Goal: Book appointment/travel/reservation

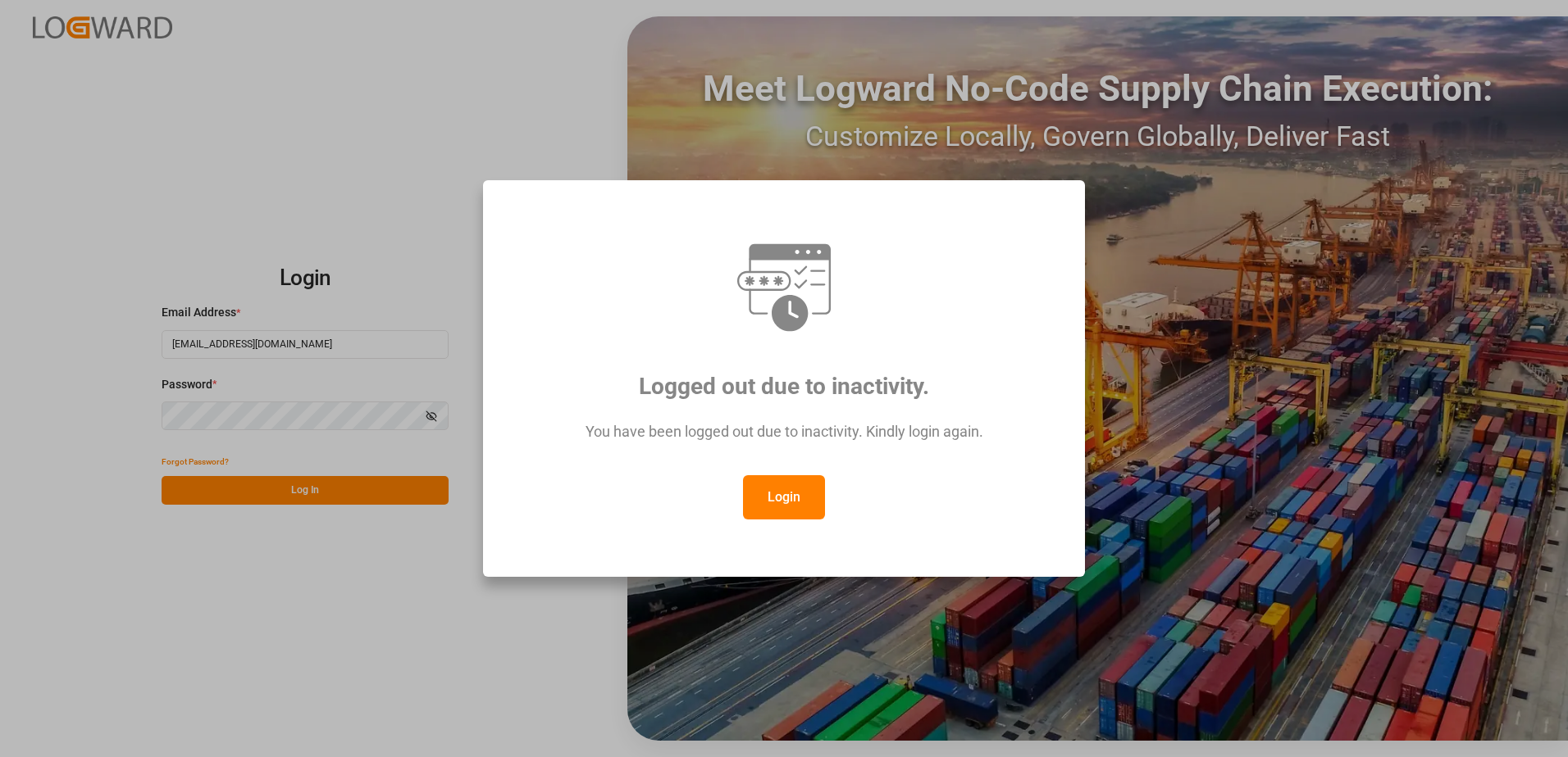
drag, startPoint x: 789, startPoint y: 487, endPoint x: 409, endPoint y: 473, distance: 380.3
click at [789, 487] on button "Login" at bounding box center [783, 497] width 82 height 44
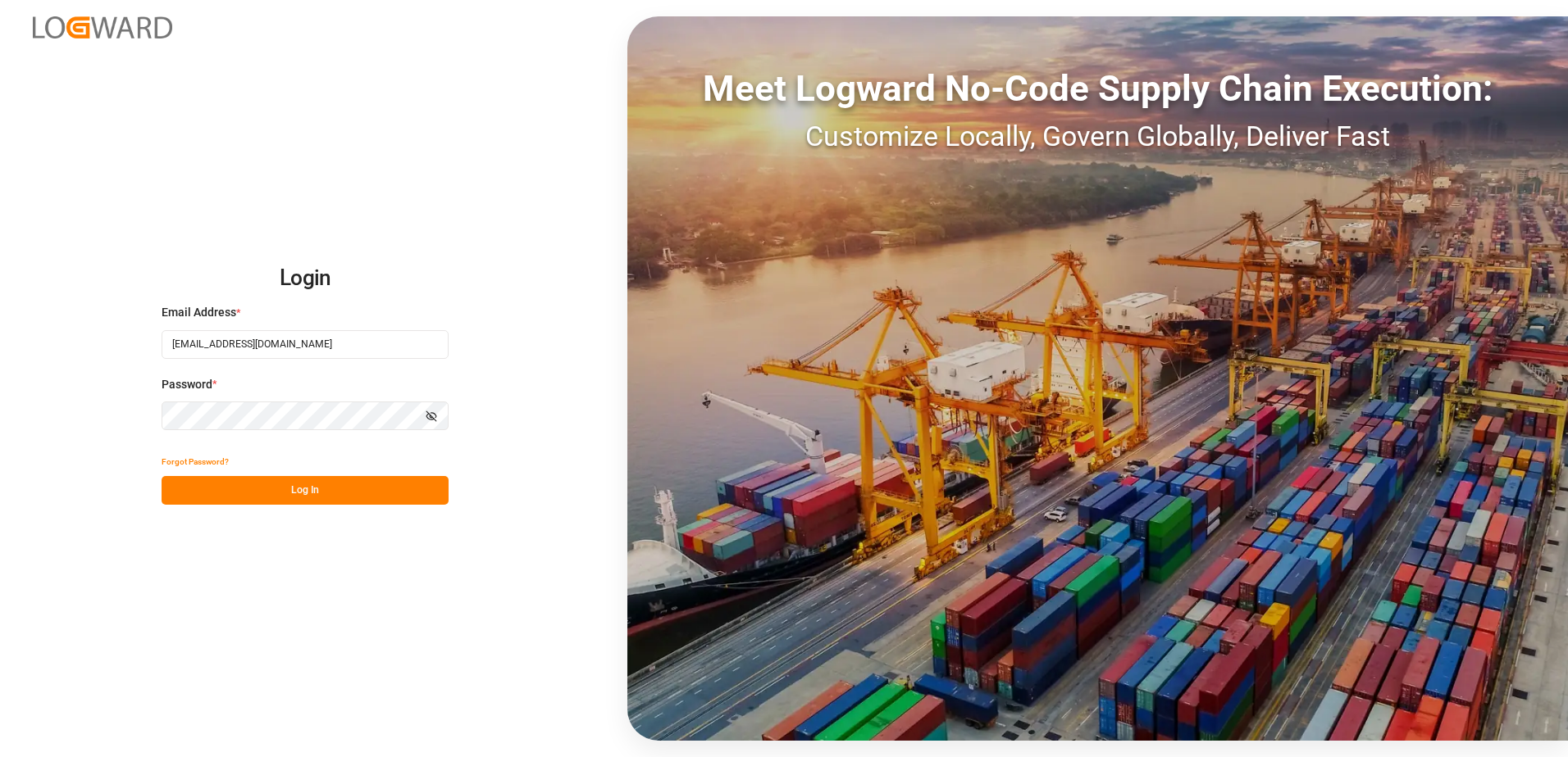
click at [306, 478] on button "Log In" at bounding box center [304, 490] width 287 height 29
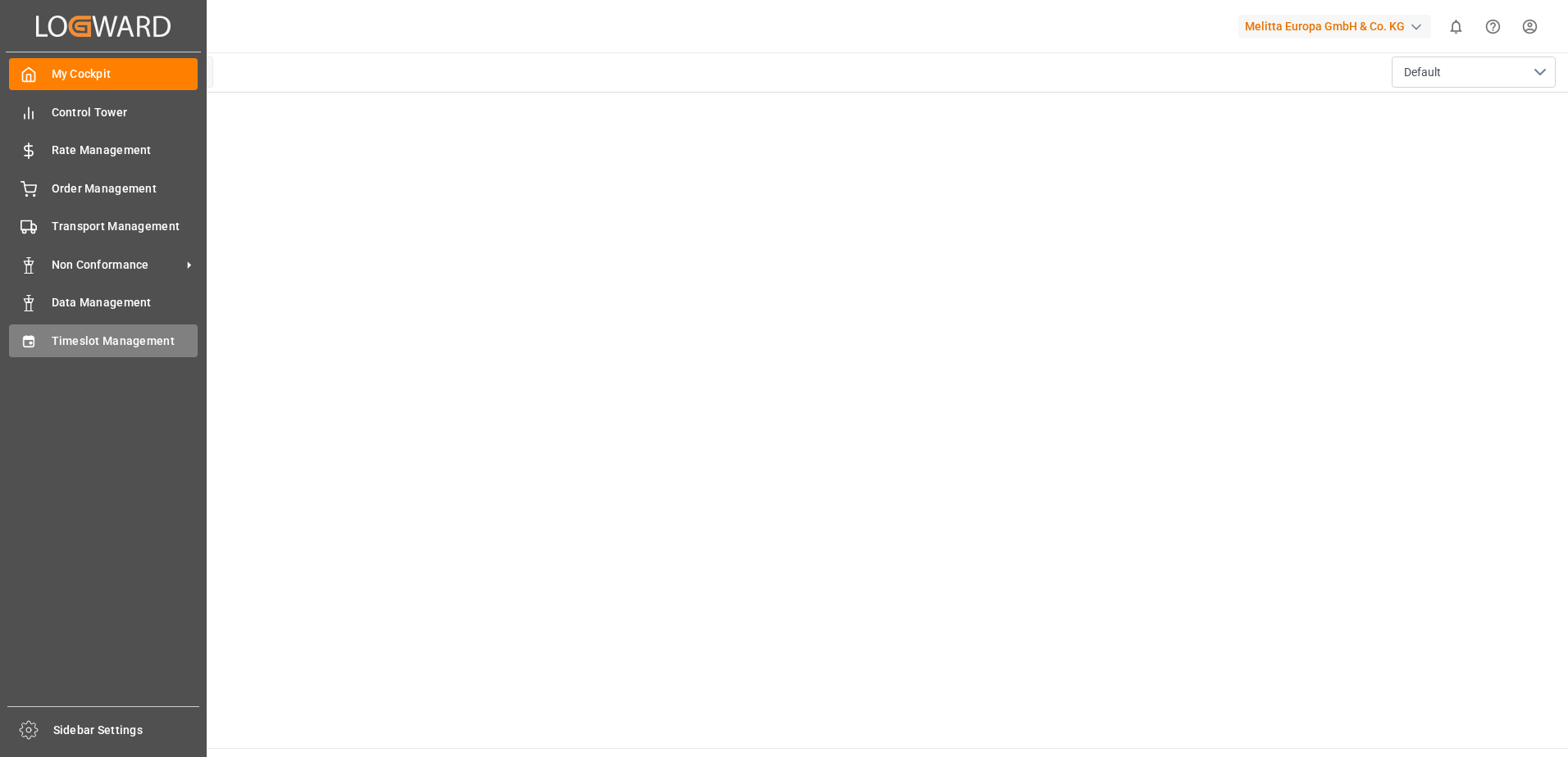
click at [56, 340] on span "Timeslot Management" at bounding box center [124, 341] width 147 height 17
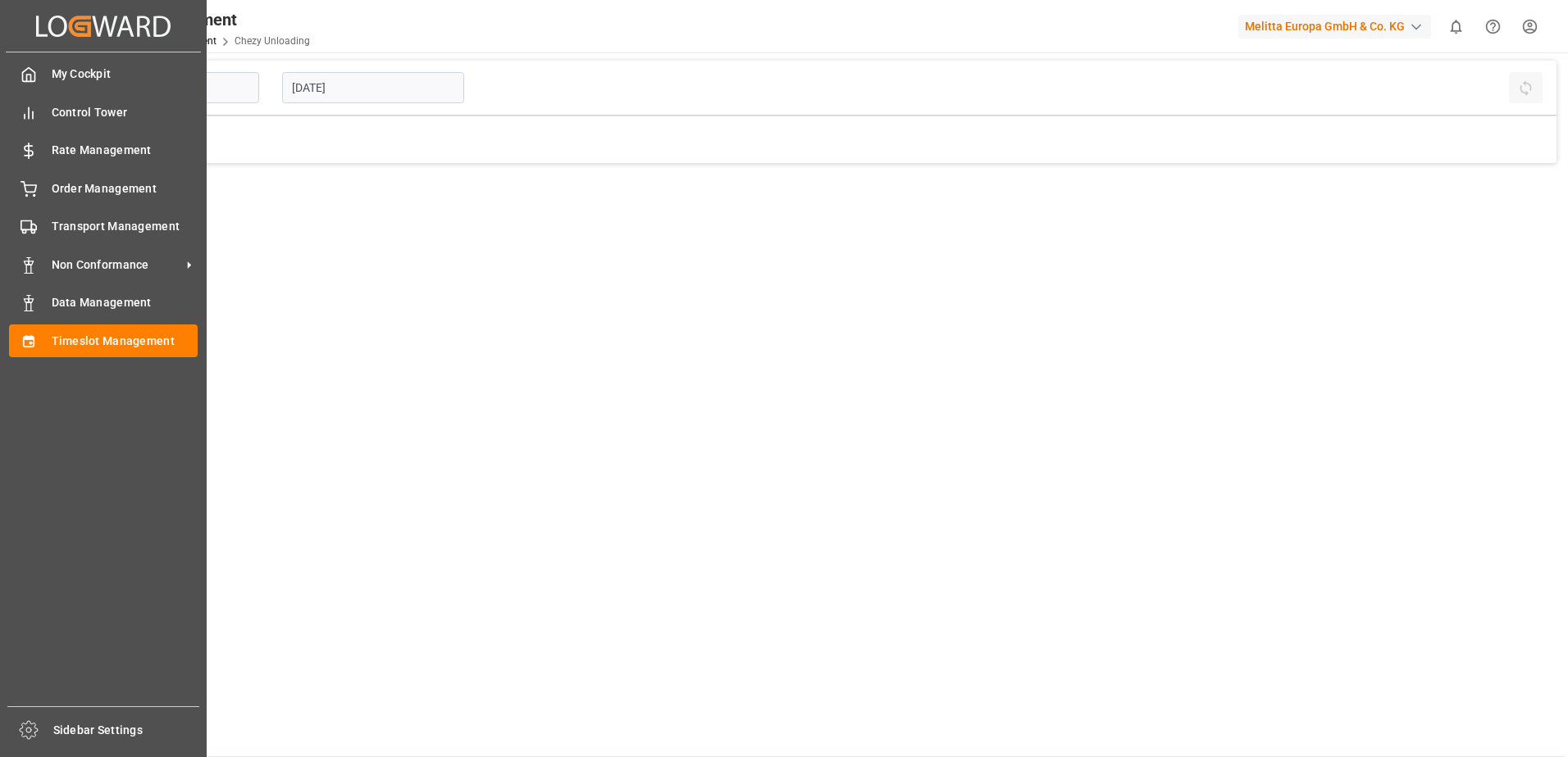
type input "Chezy Unloading"
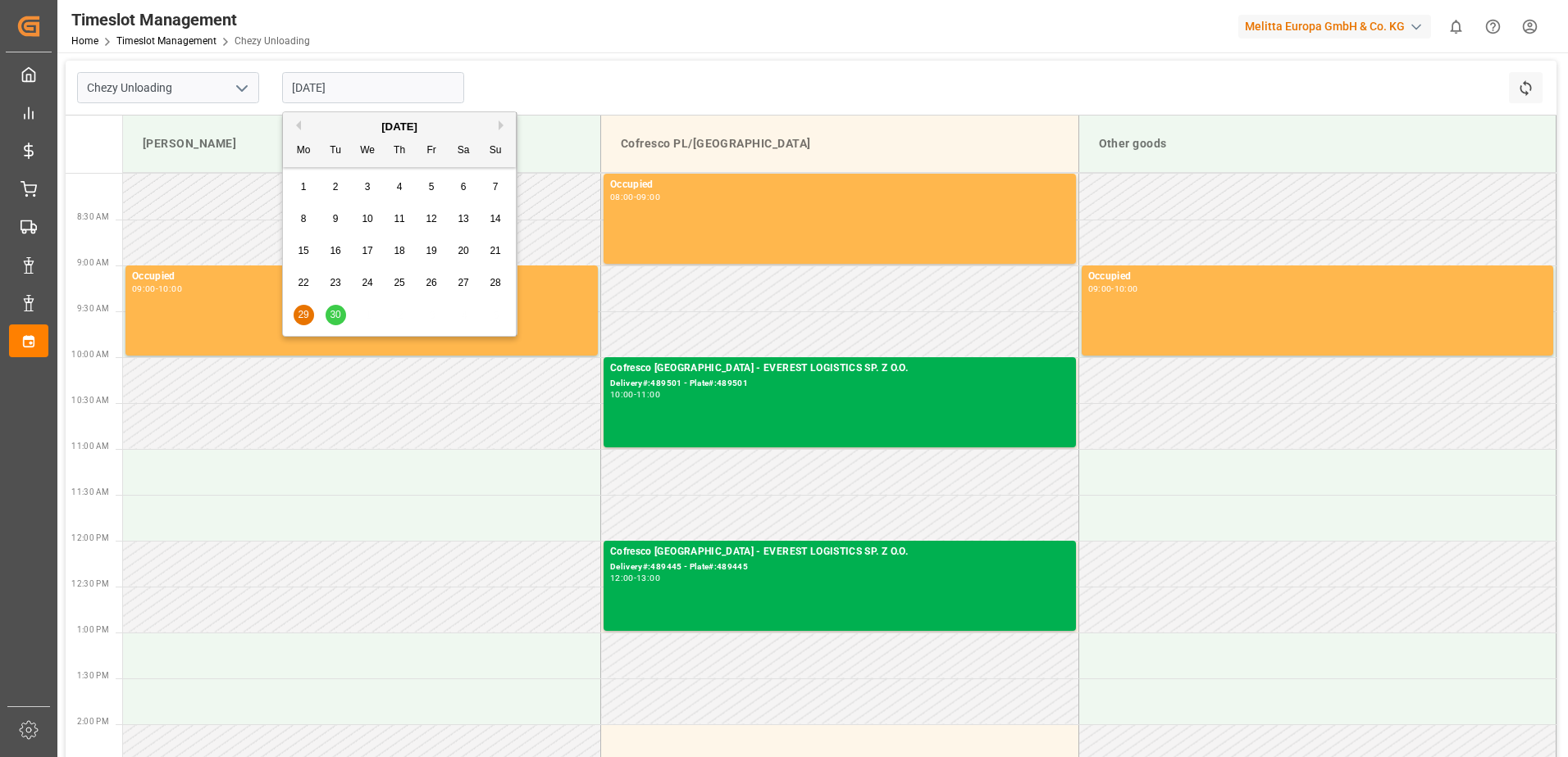
click at [378, 92] on input "[DATE]" at bounding box center [372, 88] width 182 height 32
click at [335, 316] on span "30" at bounding box center [335, 315] width 11 height 12
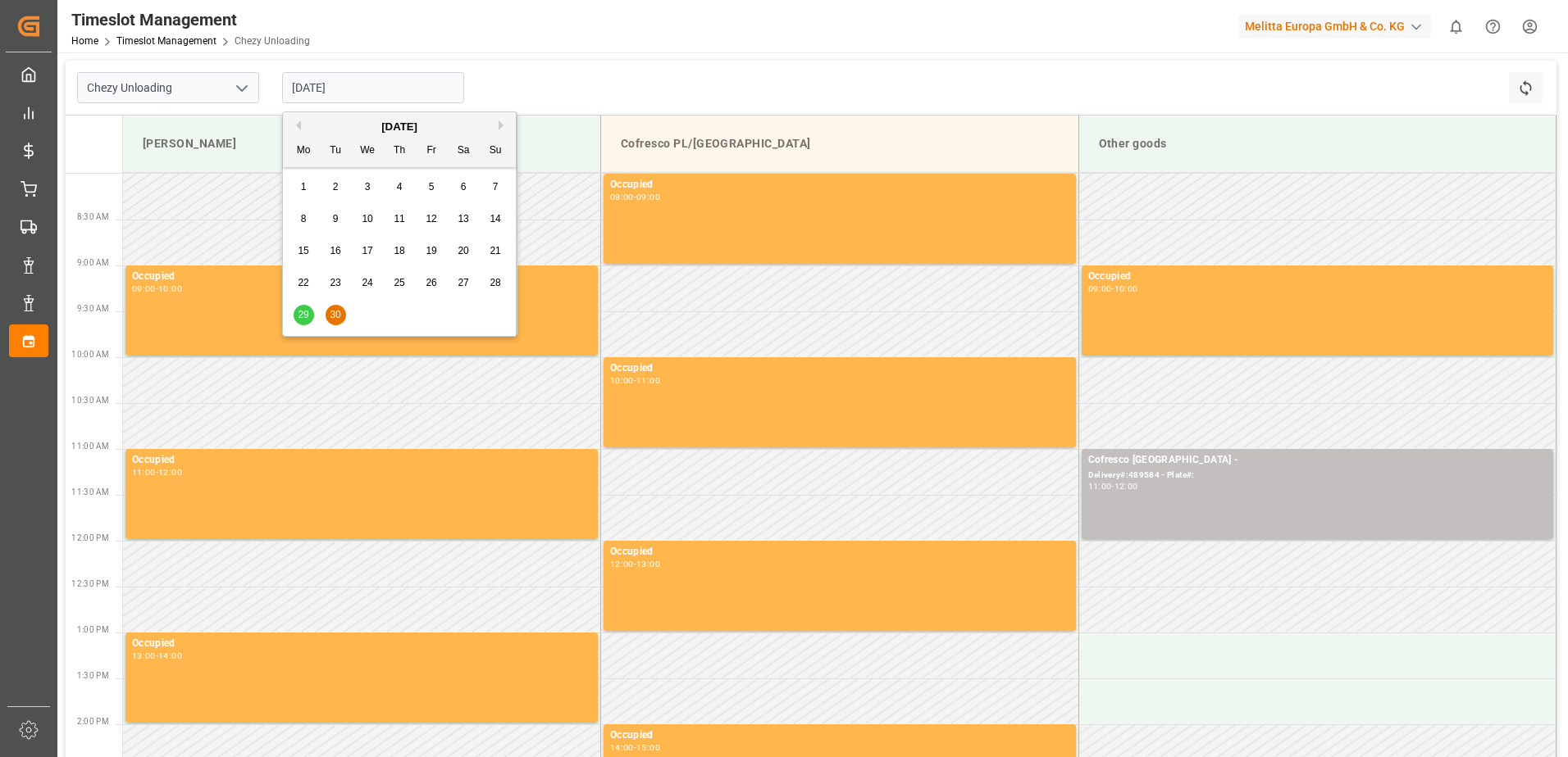
click at [385, 93] on input "[DATE]" at bounding box center [372, 88] width 182 height 32
click at [503, 128] on button "Next Month" at bounding box center [503, 125] width 10 height 10
click at [402, 186] on span "2" at bounding box center [400, 187] width 6 height 12
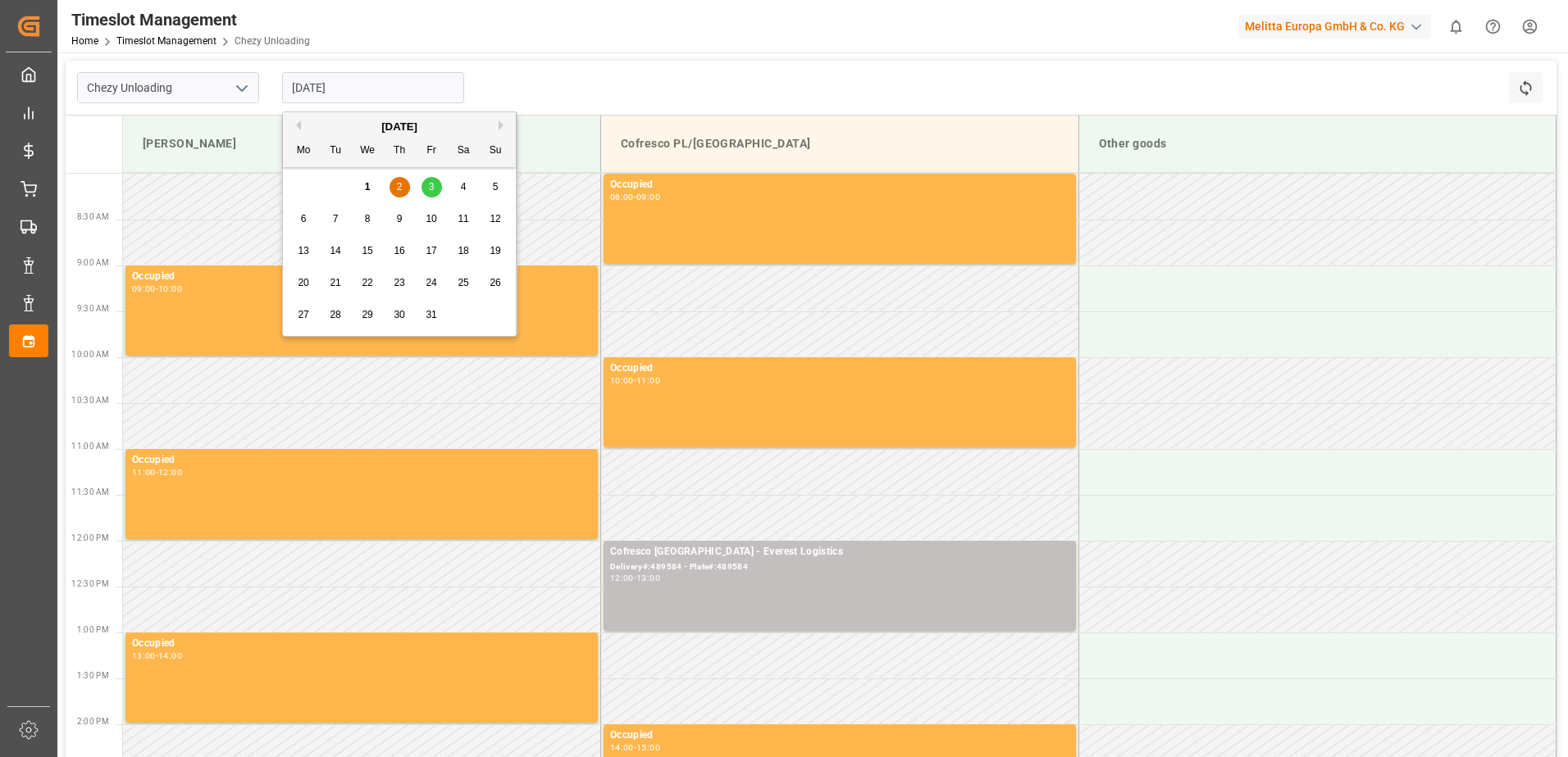
click at [340, 89] on input "[DATE]" at bounding box center [372, 88] width 182 height 32
click at [433, 189] on span "3" at bounding box center [431, 187] width 6 height 12
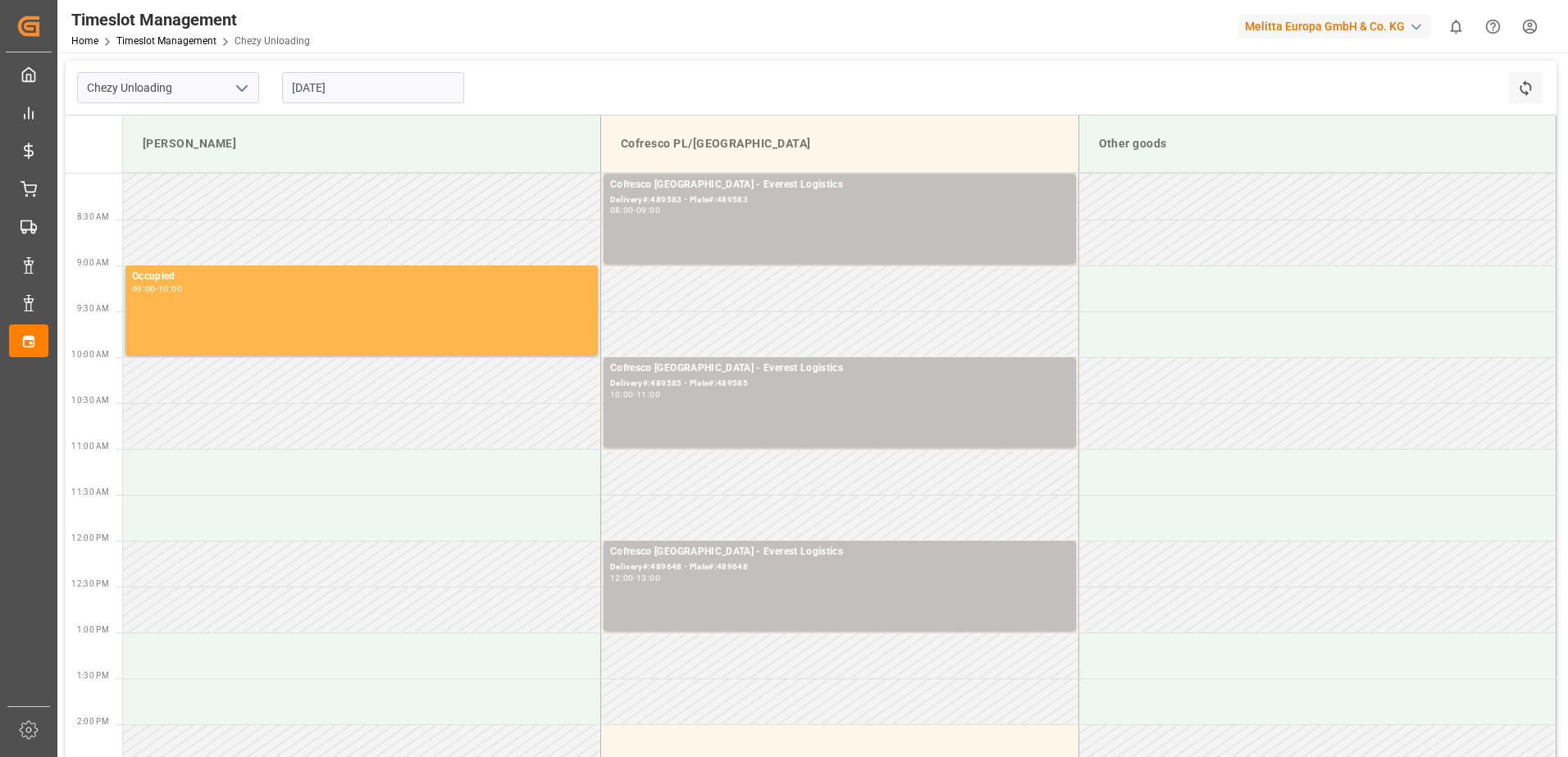
click at [304, 86] on input "[DATE]" at bounding box center [372, 88] width 182 height 32
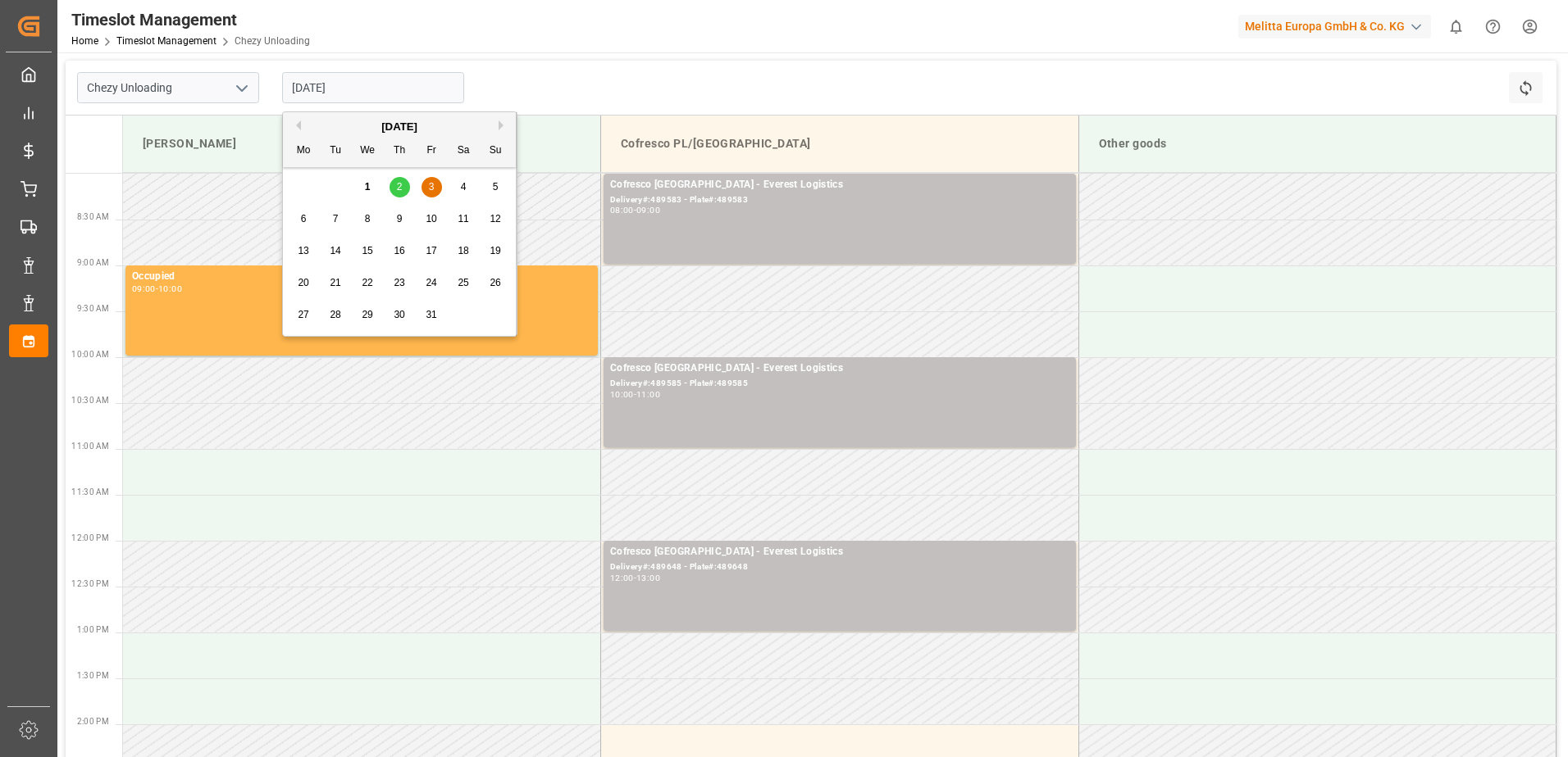
click at [404, 183] on div "2" at bounding box center [399, 188] width 21 height 20
type input "[DATE]"
